Goal: Task Accomplishment & Management: Complete application form

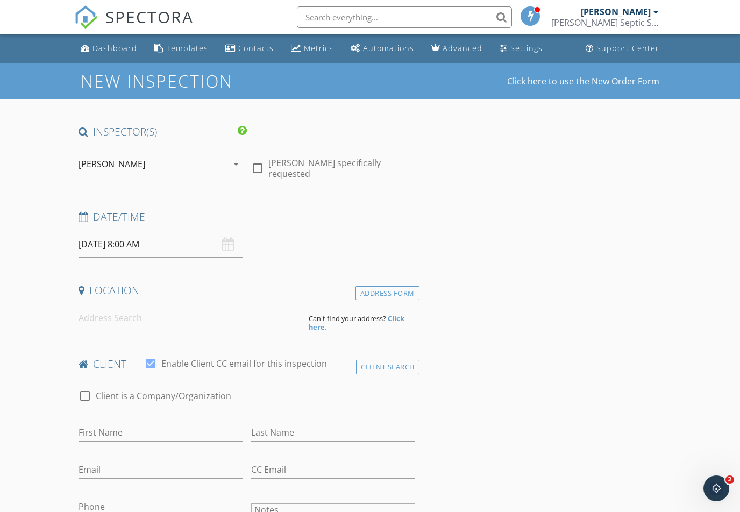
click at [125, 242] on input "09/29/2025 8:00 AM" at bounding box center [161, 244] width 164 height 26
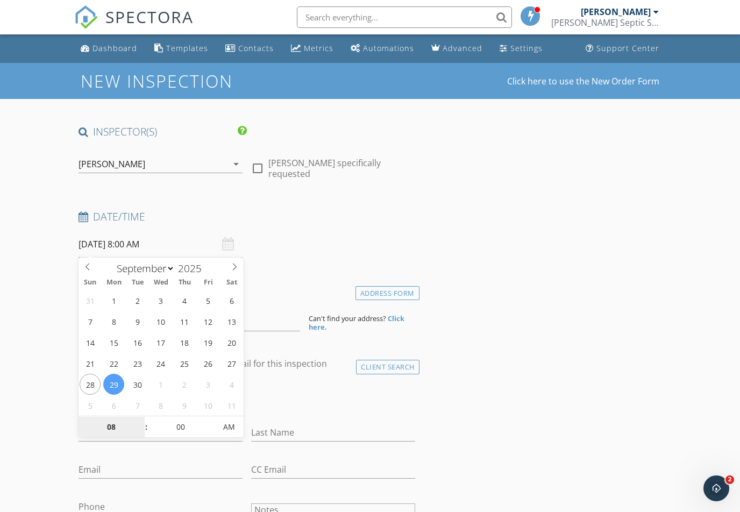
select select "9"
type input "10/01/2025 8:00 AM"
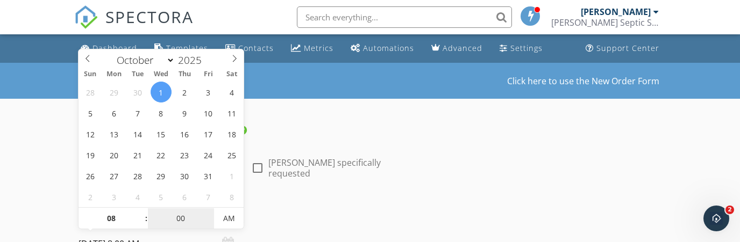
click at [189, 213] on input "00" at bounding box center [181, 220] width 66 height 22
type input "30"
type input "[DATE] 8:30 AM"
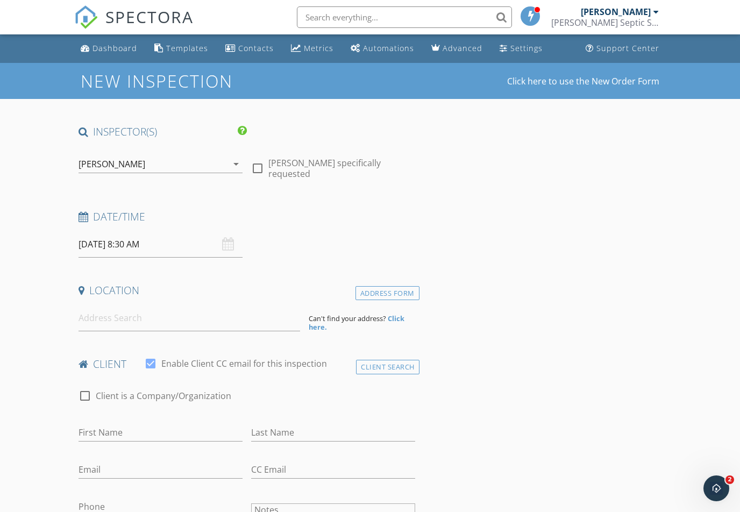
click at [102, 323] on input at bounding box center [190, 318] width 222 height 26
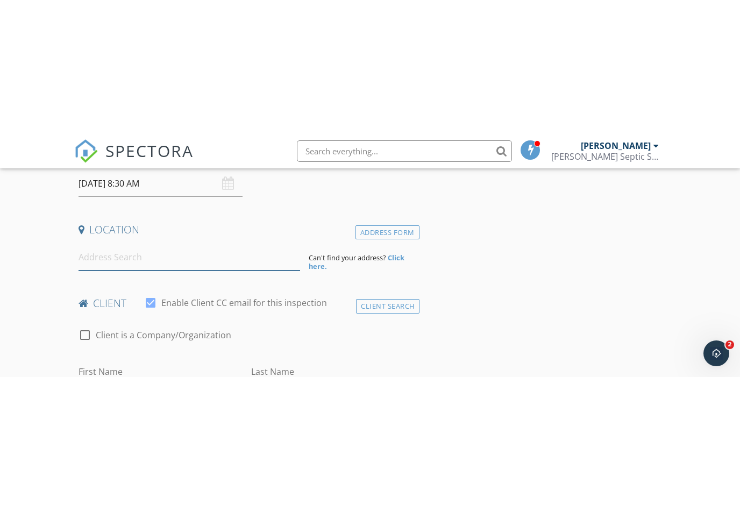
scroll to position [195, 0]
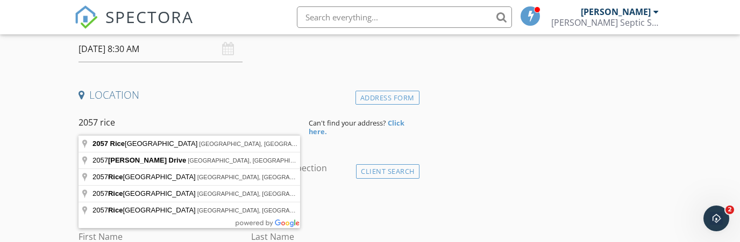
type input "2057 Riceville Road, Asheville, NC, USA"
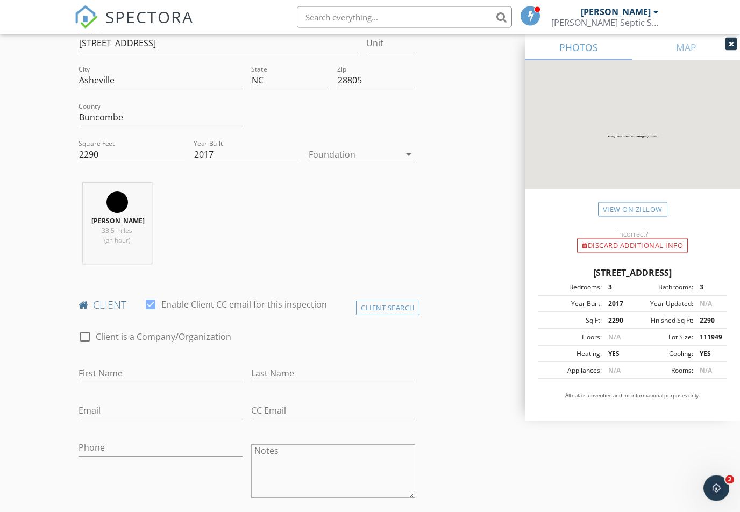
scroll to position [279, 0]
click at [87, 342] on div at bounding box center [85, 336] width 18 height 18
checkbox input "true"
click at [126, 388] on div at bounding box center [247, 390] width 337 height 6
click at [135, 379] on input "Enable Client CC email for this inspection" at bounding box center [247, 374] width 337 height 18
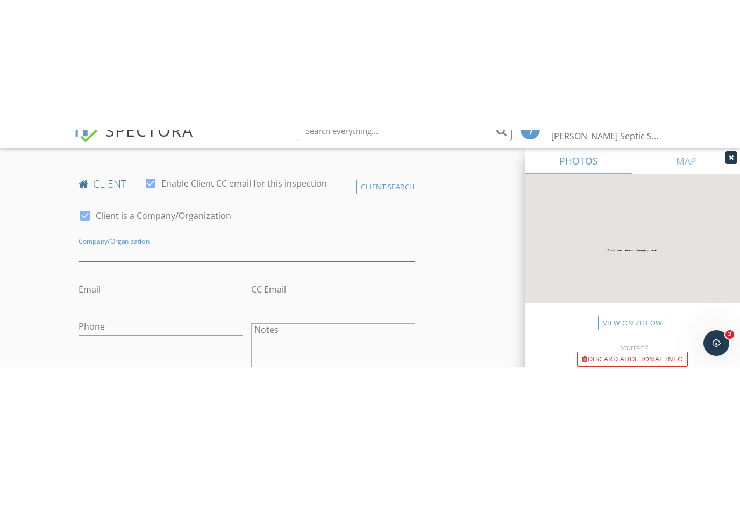
scroll to position [530, 0]
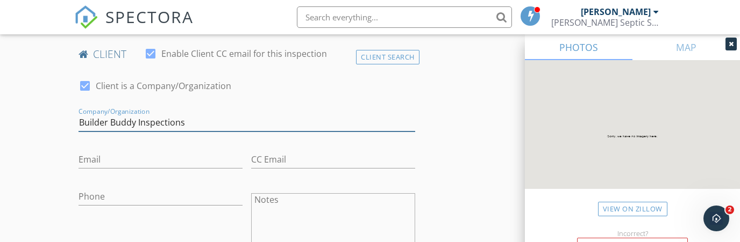
type input "Builder Buddy Inspections"
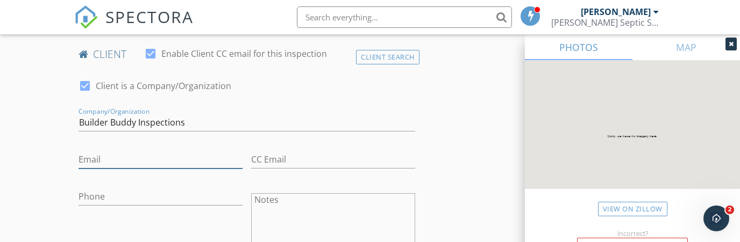
click at [87, 160] on input "Email" at bounding box center [161, 160] width 164 height 18
click at [127, 159] on input "Email" at bounding box center [161, 160] width 164 height 18
paste input "[EMAIL_ADDRESS][DOMAIN_NAME]"
type input "[EMAIL_ADDRESS][DOMAIN_NAME]"
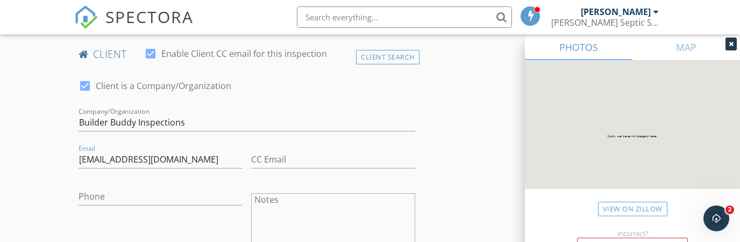
click at [99, 184] on div "Phone" at bounding box center [161, 199] width 164 height 35
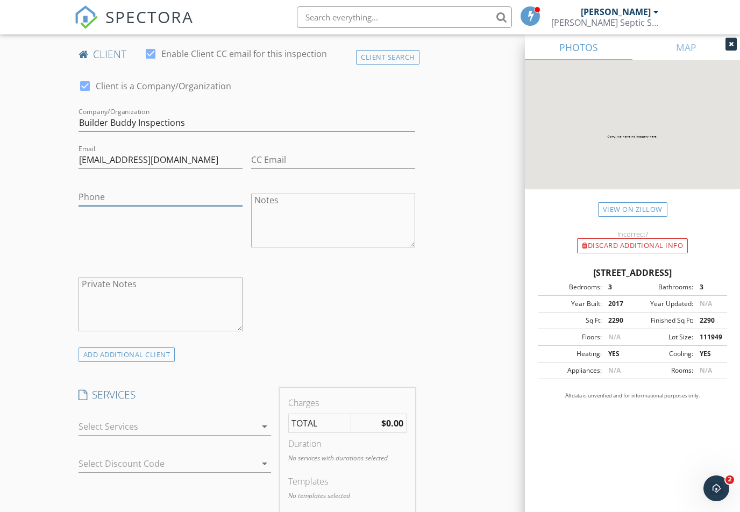
click at [109, 202] on input "Phone" at bounding box center [161, 197] width 164 height 18
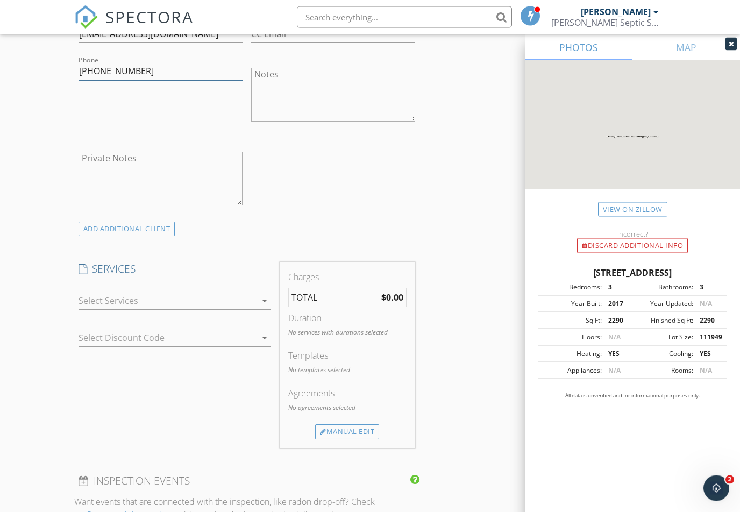
scroll to position [655, 0]
type input "[PHONE_NUMBER]"
click at [255, 297] on div at bounding box center [168, 300] width 178 height 17
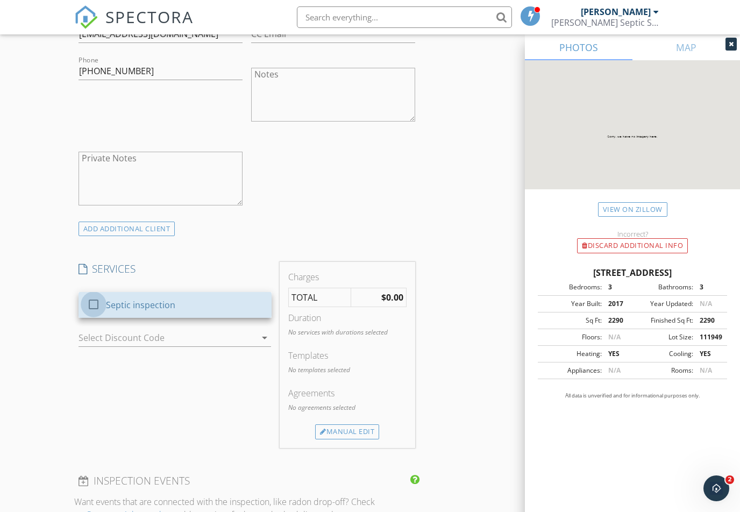
click at [101, 297] on div at bounding box center [93, 304] width 18 height 18
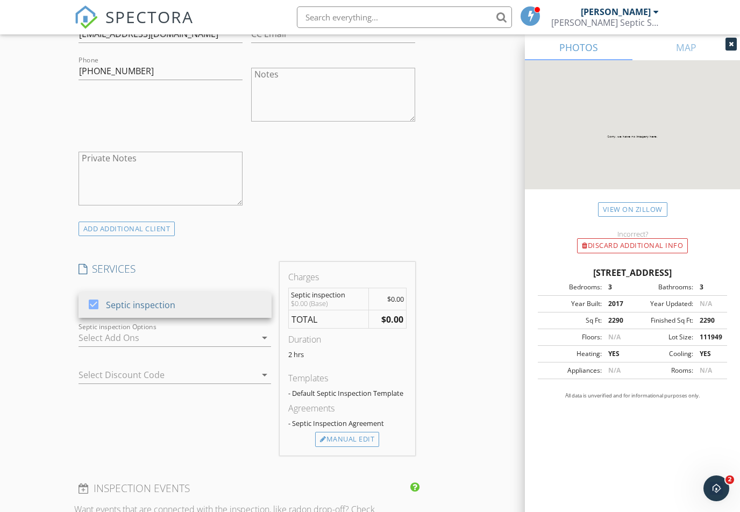
click at [134, 334] on div at bounding box center [168, 337] width 178 height 17
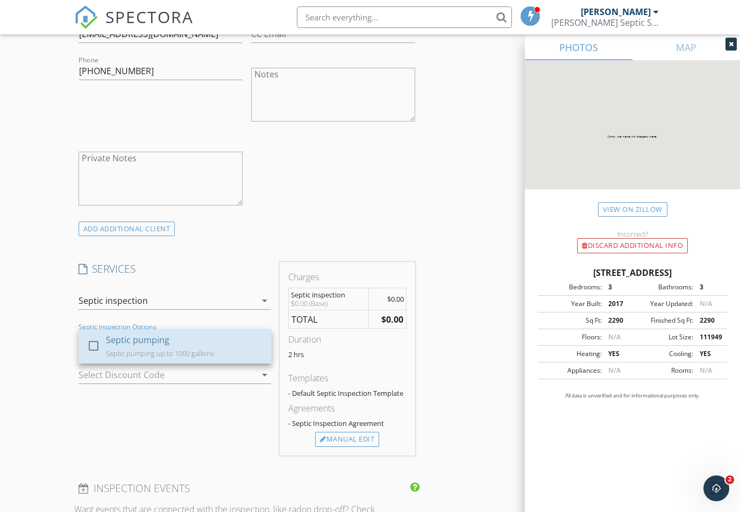
click at [97, 350] on div at bounding box center [93, 346] width 18 height 18
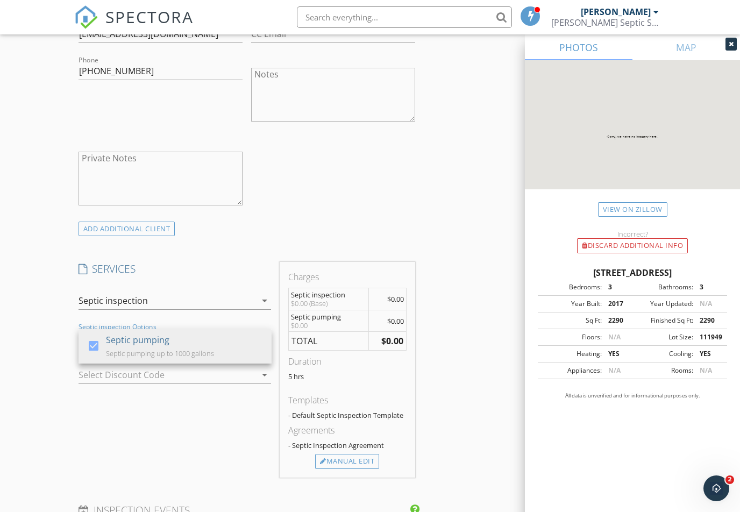
click at [105, 432] on div "SERVICES check_box Septic inspection Septic inspection arrow_drop_down check_bo…" at bounding box center [175, 370] width 202 height 216
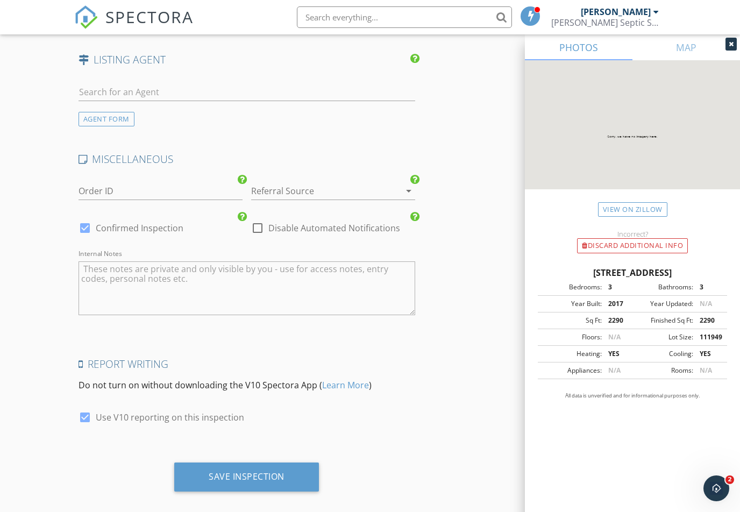
scroll to position [1427, 0]
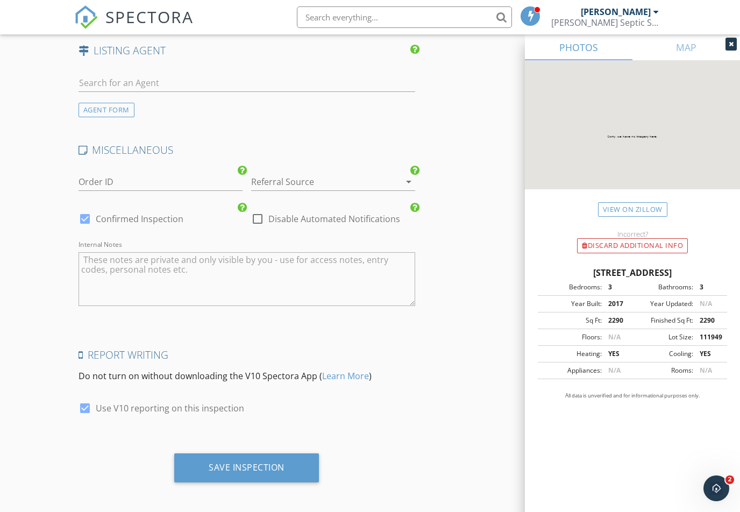
click at [189, 476] on div "Save Inspection" at bounding box center [246, 467] width 145 height 29
